Goal: Answer question/provide support

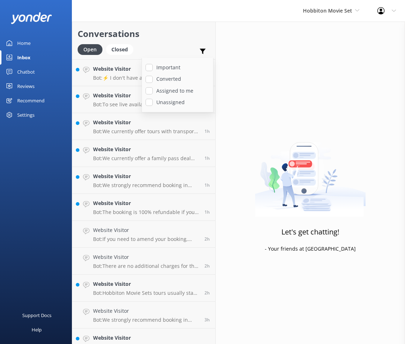
click at [282, 77] on div "Let's get chatting! - Your friends at [GEOGRAPHIC_DATA]" at bounding box center [309, 194] width 189 height 344
click at [167, 77] on p "Bot: ⚡ I don't have an answer for that in my knowledge base. Please try and rep…" at bounding box center [144, 78] width 102 height 6
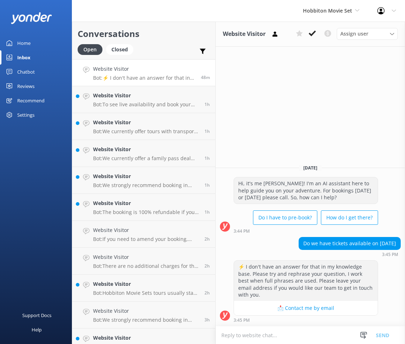
click at [316, 77] on div "Website Visitor Assign user [PERSON_NAME] Team Member [PERSON_NAME] Mikayla [PE…" at bounding box center [309, 183] width 189 height 322
click at [33, 73] on div "Chatbot" at bounding box center [26, 72] width 18 height 14
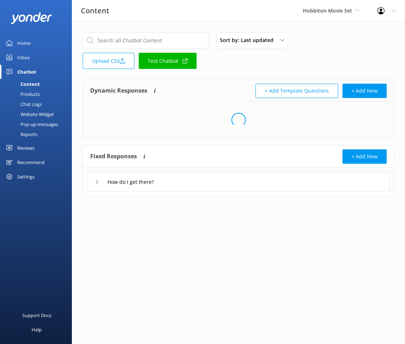
click at [41, 102] on div "Chat Logs" at bounding box center [22, 104] width 37 height 10
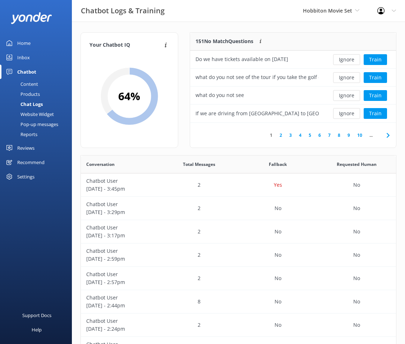
scroll to position [252, 315]
click at [289, 149] on div "151 No Match Questions Customers sometimes ask questions that don't fully match…" at bounding box center [293, 93] width 218 height 123
click at [36, 55] on link "Inbox" at bounding box center [36, 57] width 72 height 14
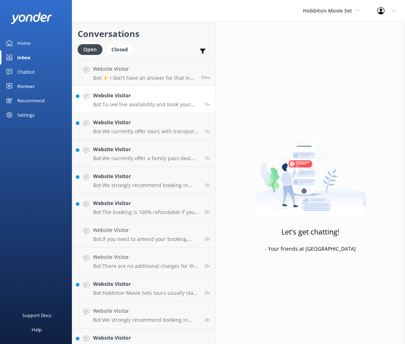
click at [163, 103] on p "Bot: To see live availability and book your Hobbiton tour, please visit [DOMAIN…" at bounding box center [146, 104] width 106 height 6
